Goal: Understand process/instructions: Learn how to perform a task or action

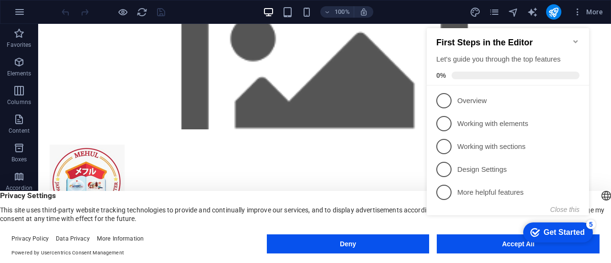
scroll to position [1768, 0]
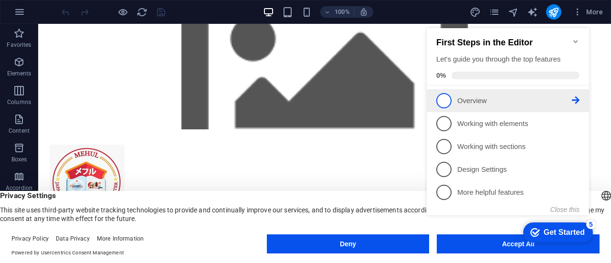
click at [469, 96] on p "Overview - incomplete" at bounding box center [514, 101] width 114 height 10
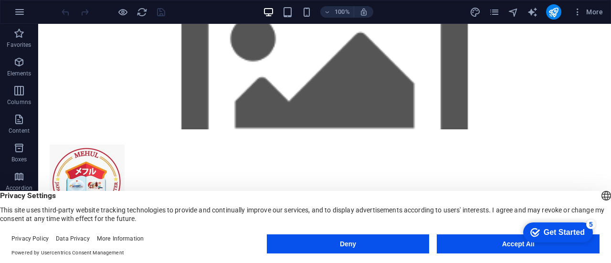
click div "checkmark Get Started 5 First Steps in the Editor Let's guide you through the t…"
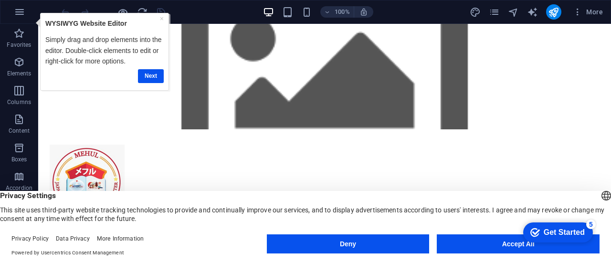
scroll to position [4281, 0]
click at [151, 73] on link "Next" at bounding box center [151, 76] width 26 height 14
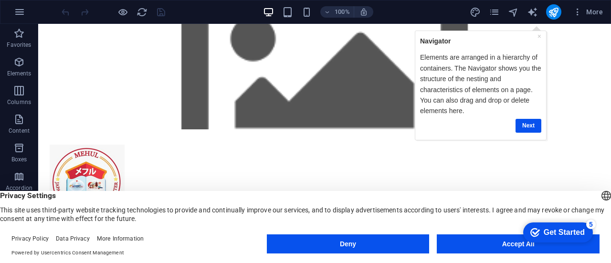
scroll to position [643, 0]
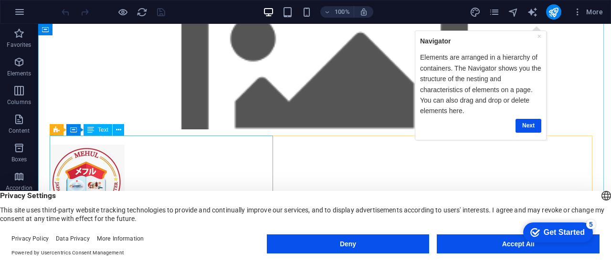
scroll to position [1513, 0]
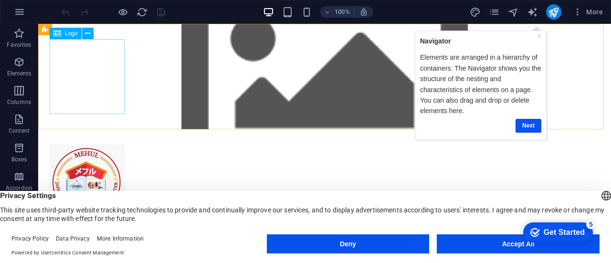
click at [107, 145] on div at bounding box center [324, 182] width 549 height 75
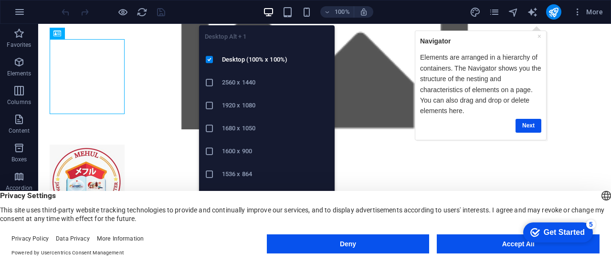
click at [269, 13] on icon "button" at bounding box center [268, 12] width 11 height 11
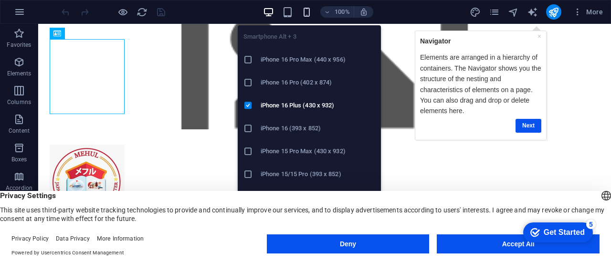
click at [309, 7] on icon "button" at bounding box center [306, 12] width 11 height 11
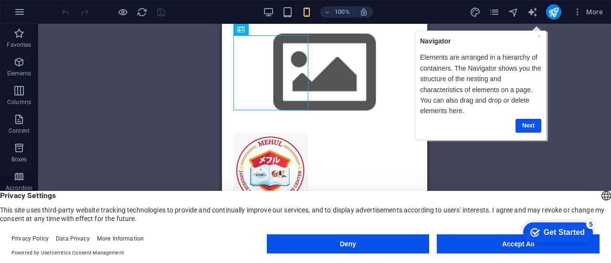
click at [166, 77] on div "Drag here to replace the existing content. Press “Ctrl” if you want to create a…" at bounding box center [324, 136] width 572 height 224
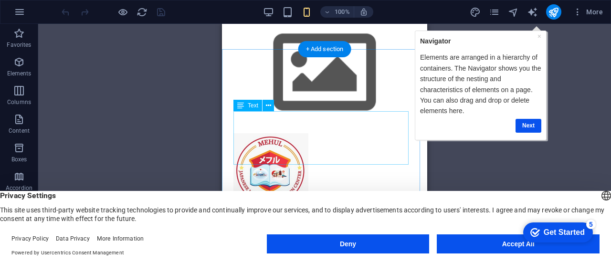
scroll to position [825, 0]
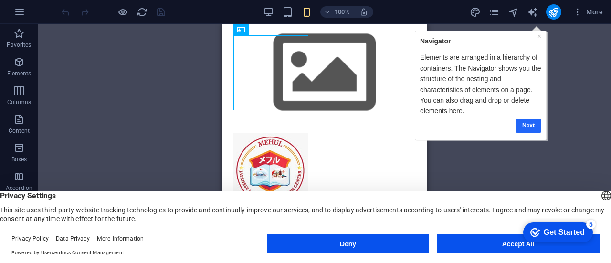
click at [534, 123] on link "Next" at bounding box center [528, 126] width 26 height 14
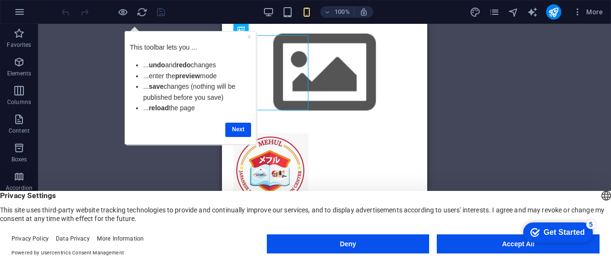
scroll to position [2449, 0]
click at [234, 129] on link "Next" at bounding box center [238, 129] width 26 height 14
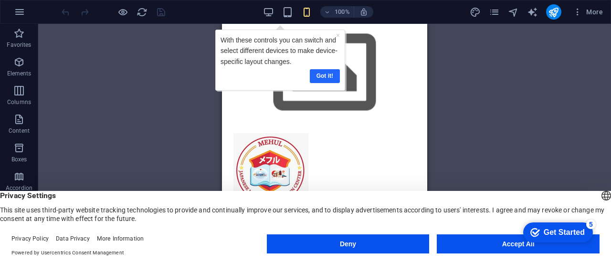
scroll to position [2747, 0]
click at [331, 75] on link "Got it!" at bounding box center [324, 76] width 30 height 14
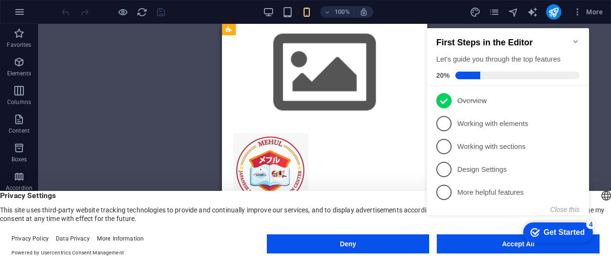
scroll to position [4932, 0]
click at [579, 39] on icon "Minimize checklist" at bounding box center [575, 42] width 8 height 8
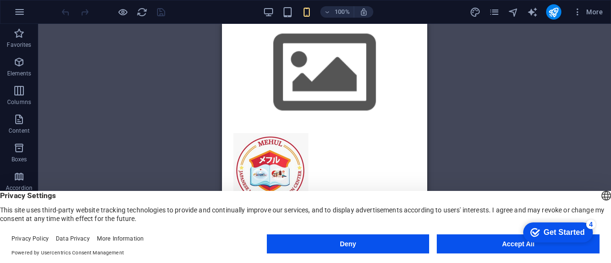
scroll to position [5131, 0]
